Goal: Information Seeking & Learning: Understand process/instructions

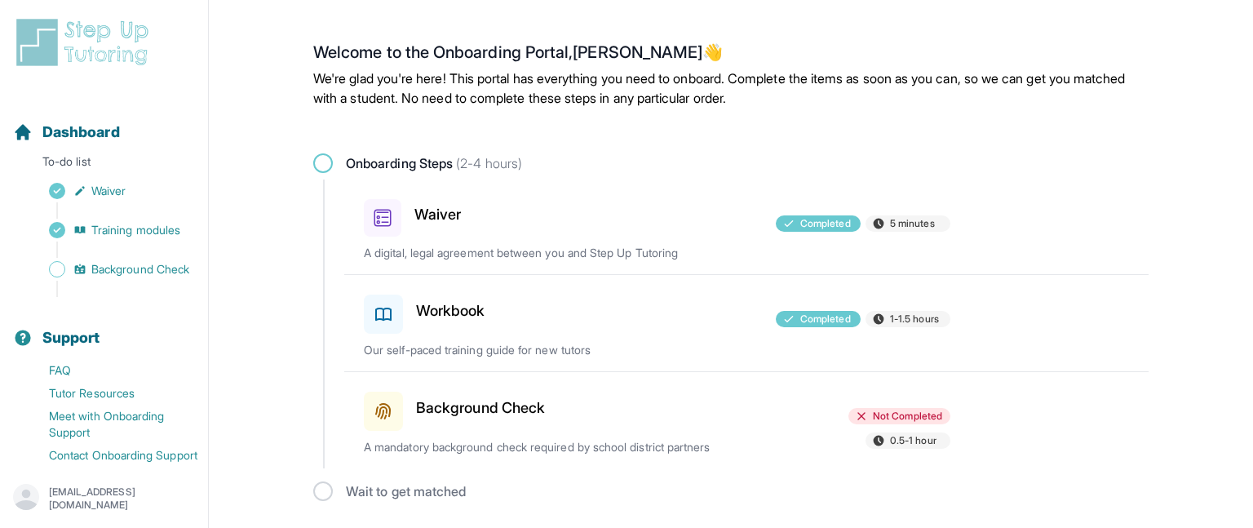
click at [610, 421] on div at bounding box center [657, 408] width 190 height 46
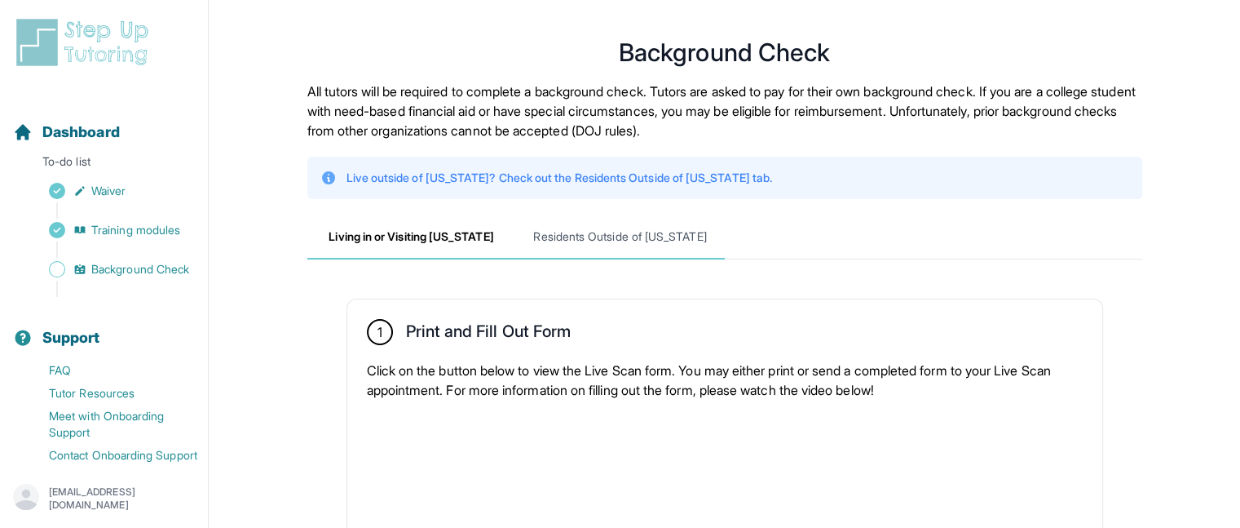
click at [626, 229] on span "Residents Outside of [US_STATE]" at bounding box center [620, 237] width 209 height 44
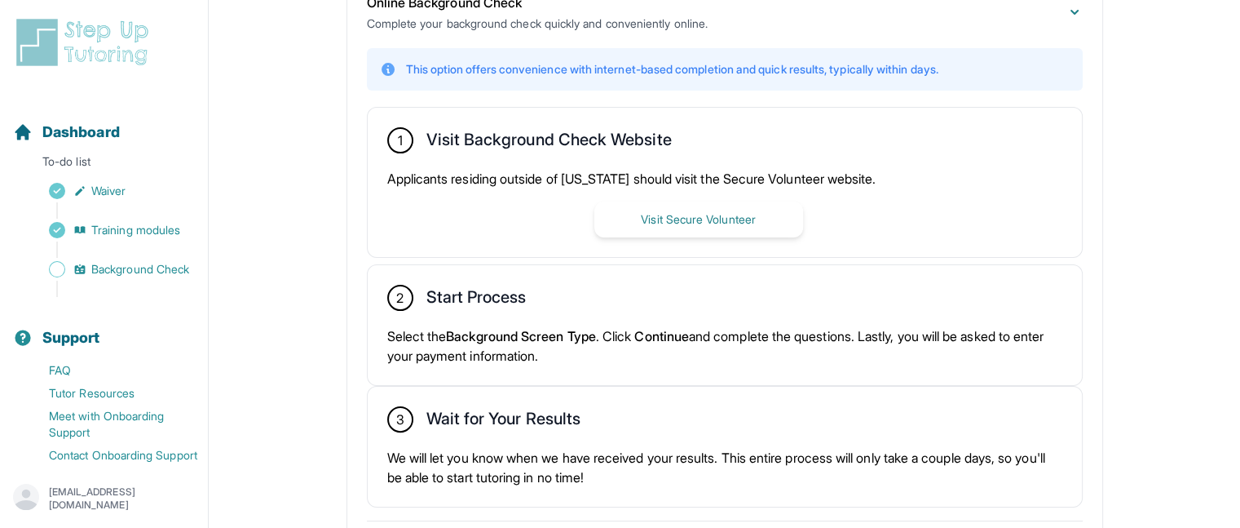
scroll to position [395, 0]
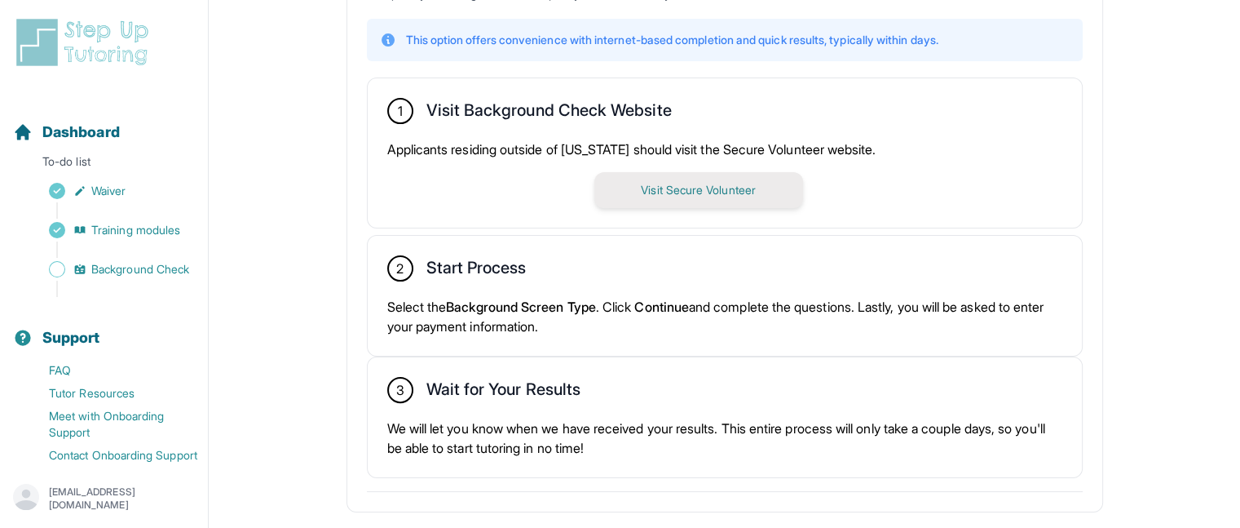
click at [674, 196] on button "Visit Secure Volunteer" at bounding box center [699, 190] width 209 height 36
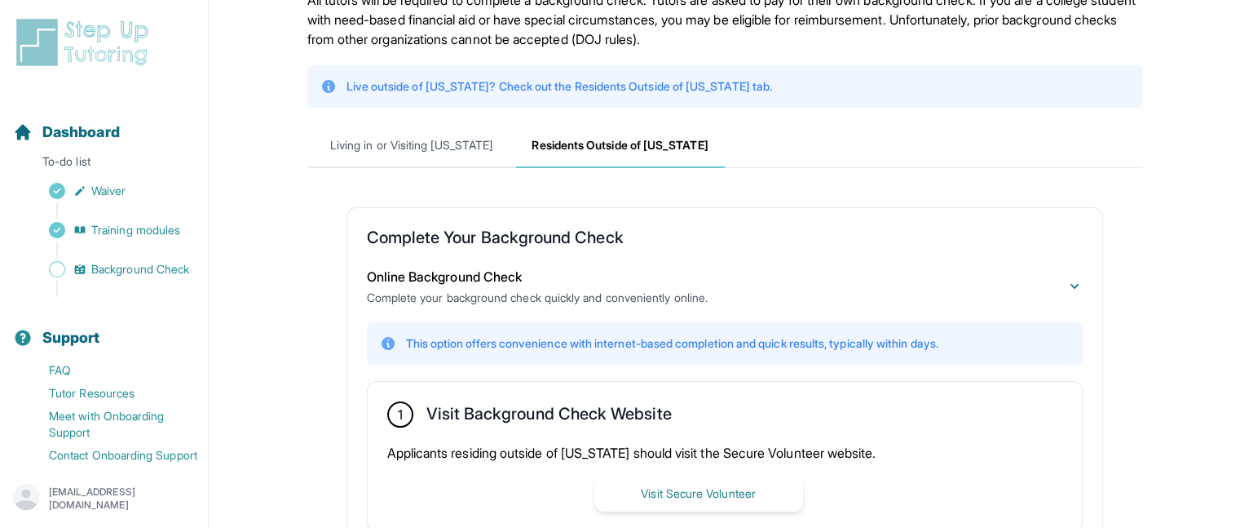
scroll to position [0, 0]
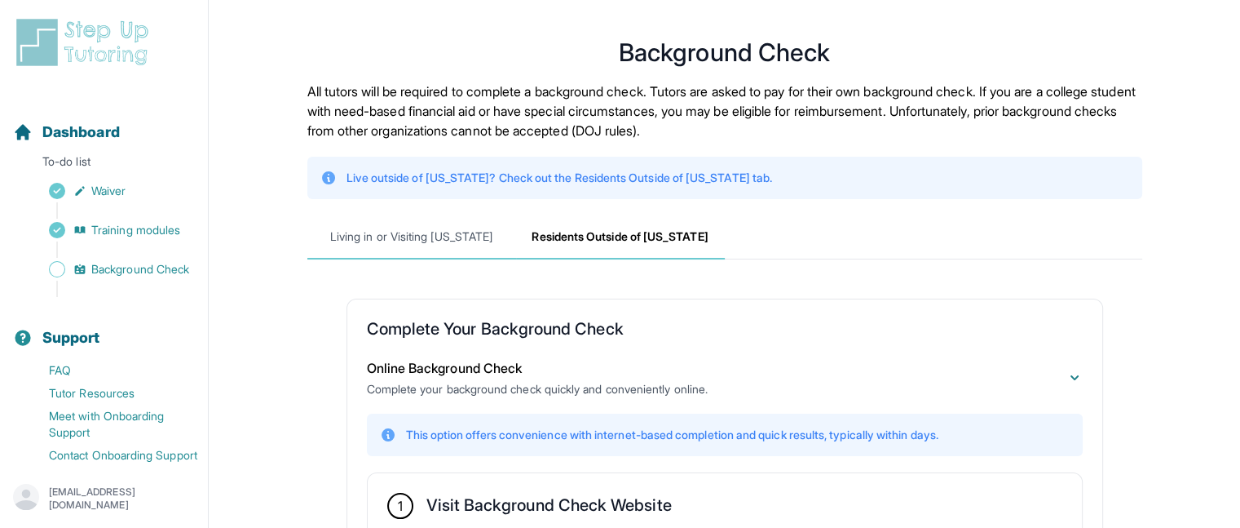
click at [358, 244] on span "Living in or Visiting [US_STATE]" at bounding box center [411, 237] width 209 height 44
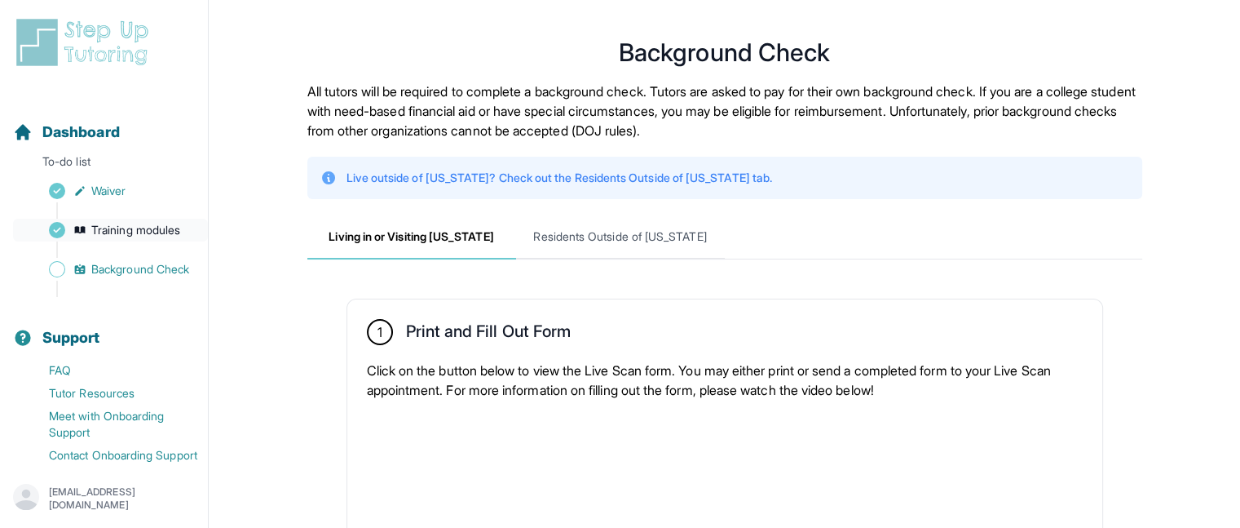
click at [99, 237] on span "Training modules" at bounding box center [135, 230] width 89 height 16
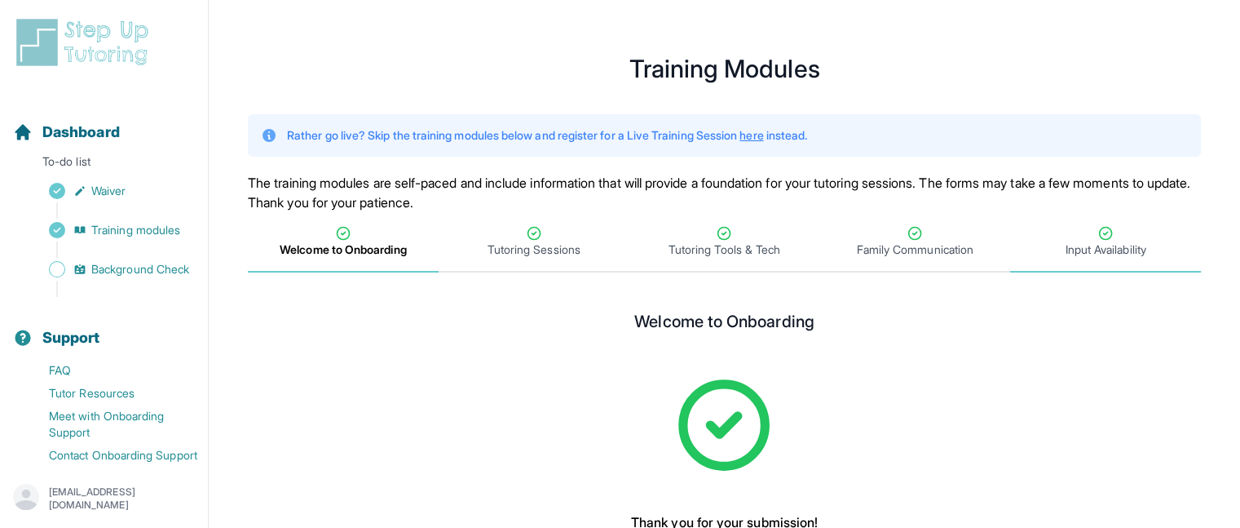
click at [1050, 232] on div "Input Availability" at bounding box center [1106, 241] width 184 height 33
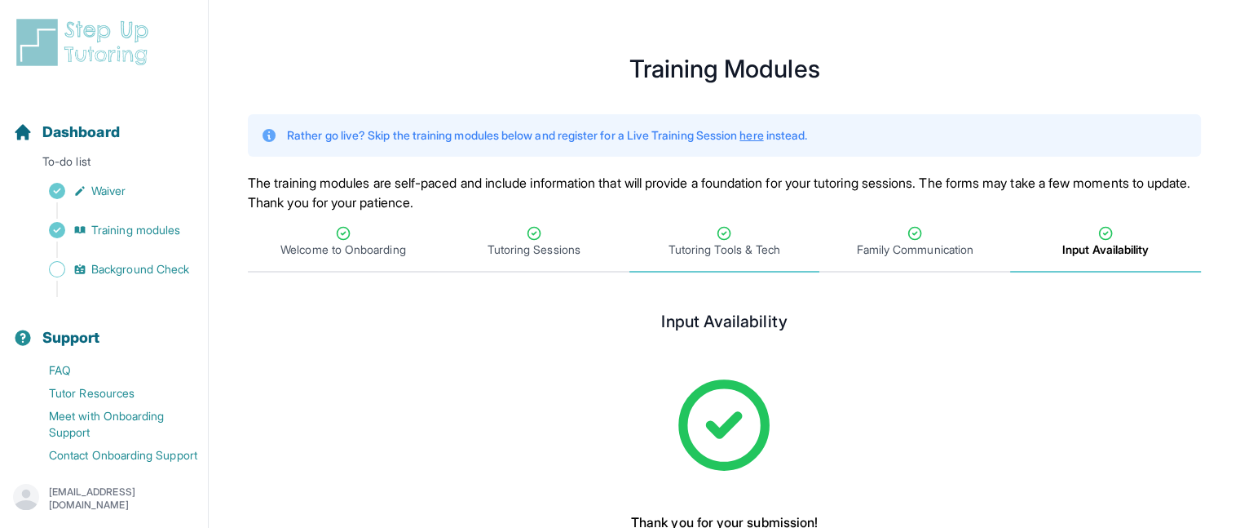
scroll to position [137, 0]
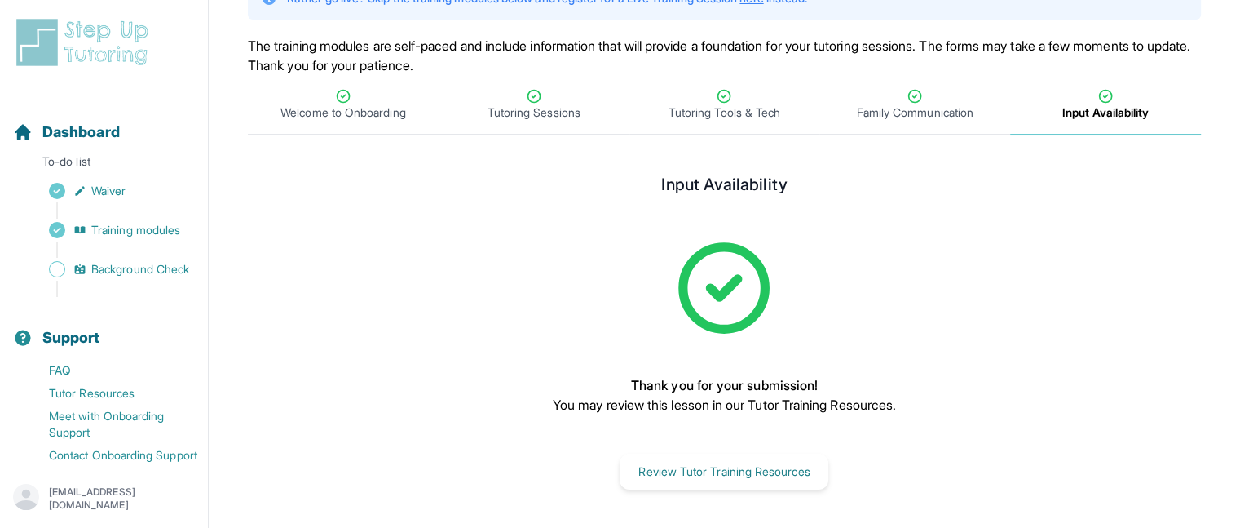
click at [715, 378] on p "Thank you for your submission!" at bounding box center [724, 385] width 343 height 20
click at [900, 104] on span "Family Communication" at bounding box center [915, 112] width 117 height 16
click at [1114, 113] on span "Input Availability" at bounding box center [1105, 112] width 81 height 16
click at [733, 476] on button "Review Tutor Training Resources" at bounding box center [724, 471] width 209 height 36
click at [682, 482] on button "Review Tutor Training Resources" at bounding box center [724, 471] width 209 height 36
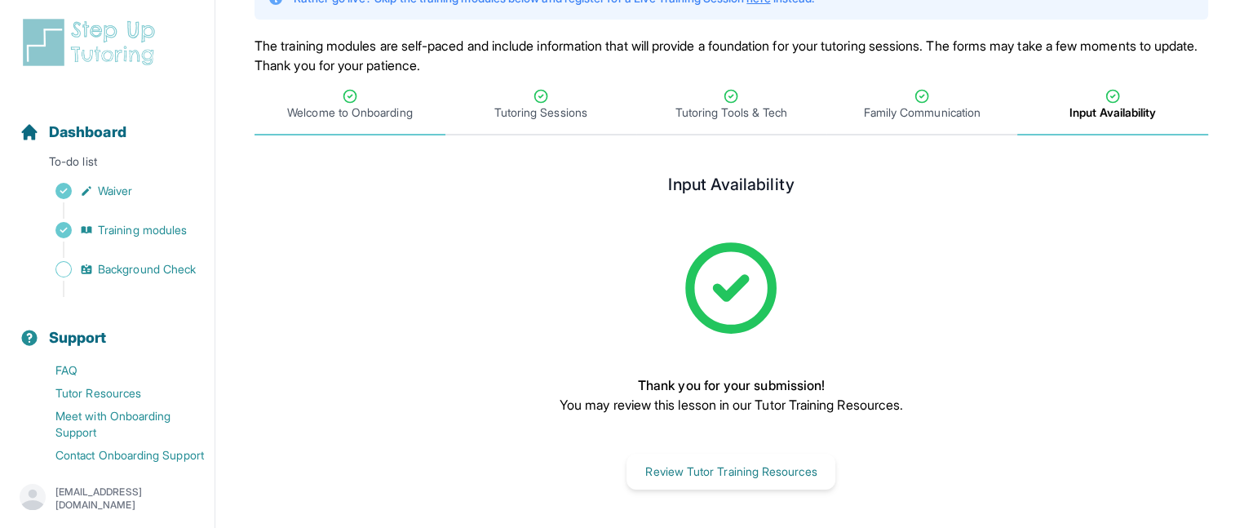
scroll to position [0, 0]
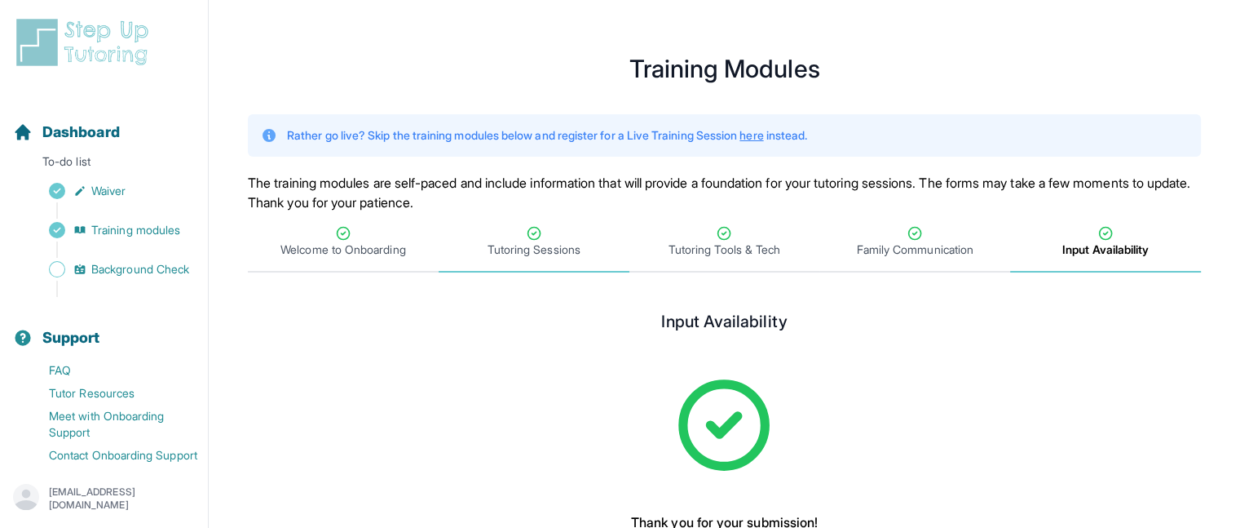
click at [548, 216] on span "Tutoring Sessions" at bounding box center [534, 242] width 191 height 60
click at [714, 234] on div "Tutoring Tools & Tech" at bounding box center [725, 241] width 184 height 33
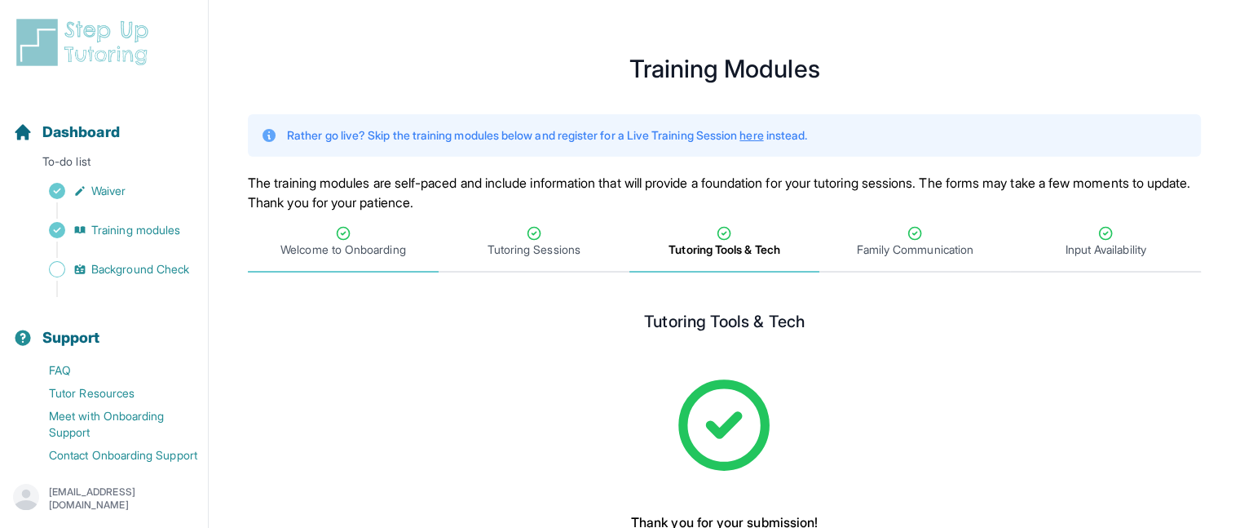
click at [359, 245] on span "Welcome to Onboarding" at bounding box center [343, 249] width 125 height 16
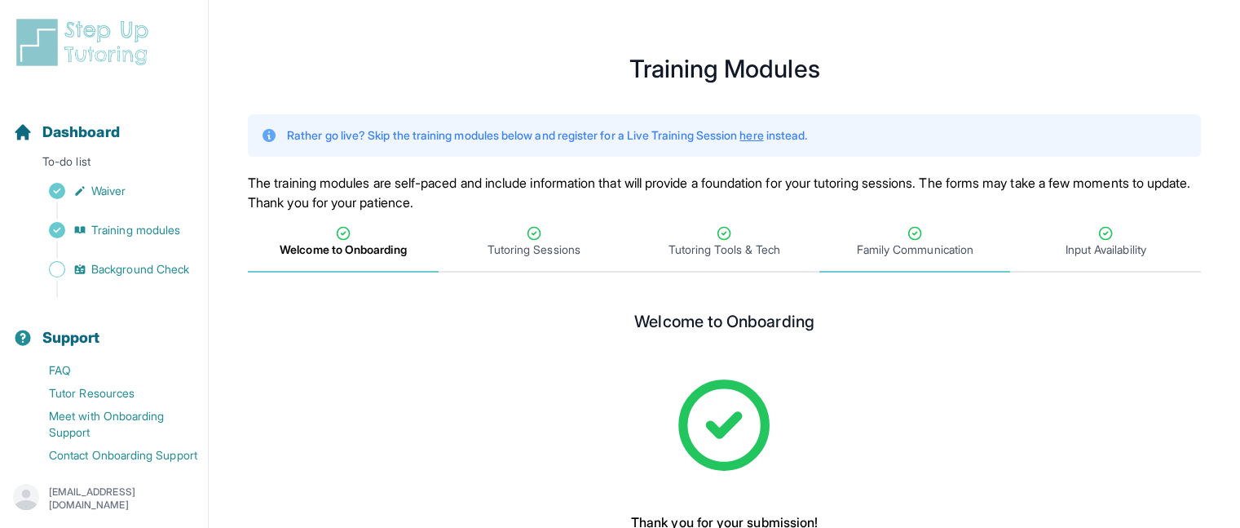
click at [879, 224] on span "Family Communication" at bounding box center [915, 242] width 191 height 60
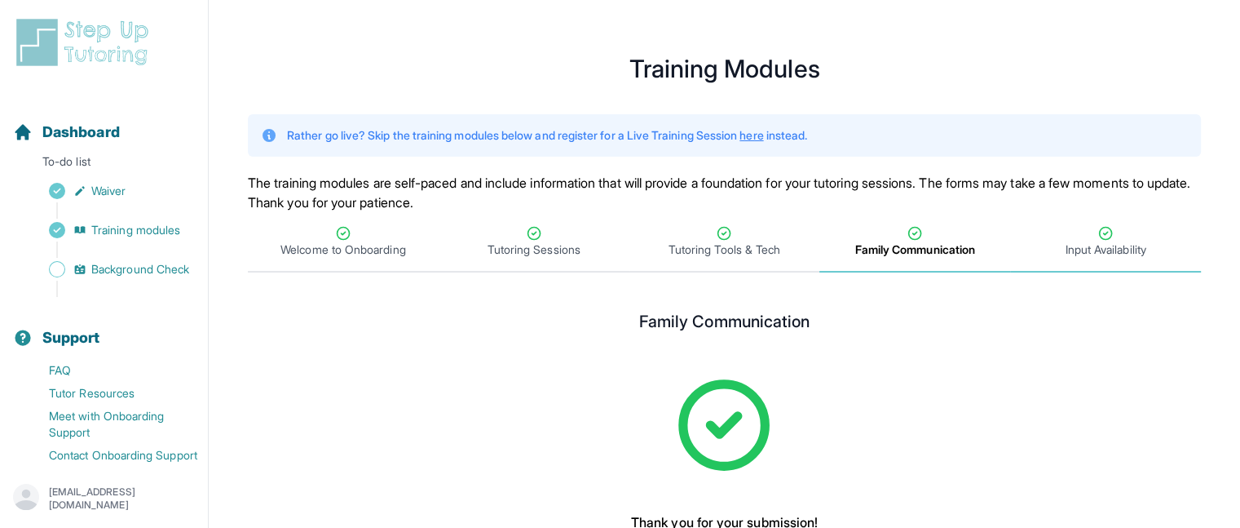
click at [1074, 234] on div "Input Availability" at bounding box center [1106, 241] width 184 height 33
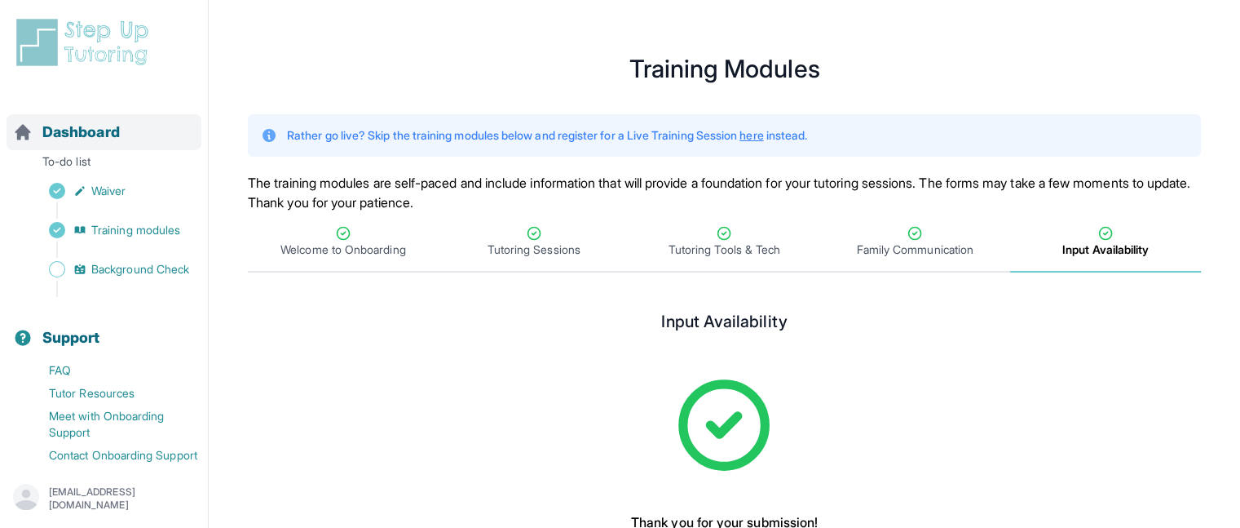
click at [72, 149] on div "Dashboard" at bounding box center [104, 132] width 195 height 36
click at [72, 118] on div "Dashboard" at bounding box center [104, 132] width 195 height 36
click at [81, 126] on span "Dashboard" at bounding box center [80, 132] width 77 height 23
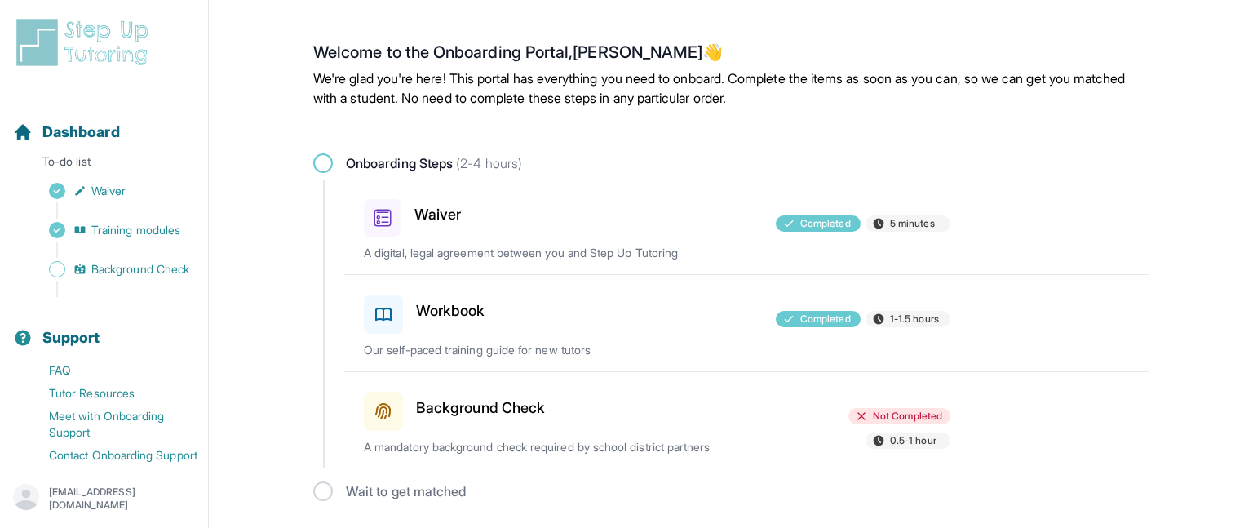
click at [319, 494] on div "Wait to get matched" at bounding box center [730, 491] width 835 height 20
click at [323, 163] on span at bounding box center [323, 163] width 20 height 20
